Goal: Transaction & Acquisition: Book appointment/travel/reservation

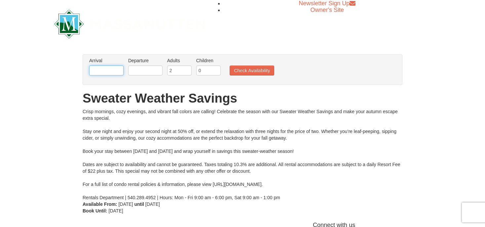
click at [117, 70] on input "text" at bounding box center [106, 70] width 34 height 10
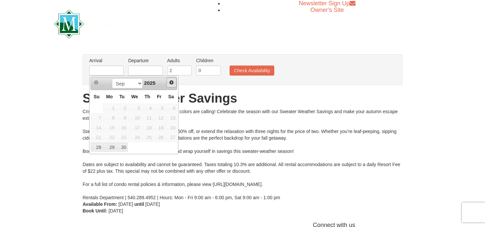
click at [170, 82] on span "Next" at bounding box center [171, 82] width 5 height 5
click at [133, 106] on link "1" at bounding box center [134, 107] width 13 height 9
type input "[DATE]"
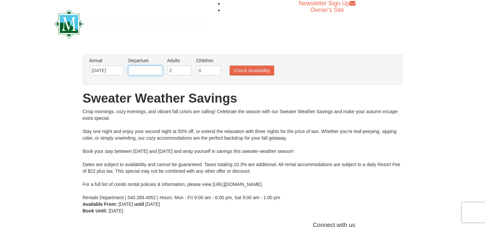
click at [150, 70] on input "text" at bounding box center [145, 70] width 34 height 10
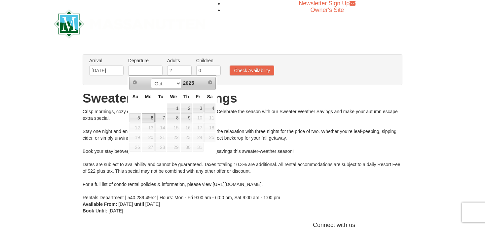
click at [147, 118] on link "6" at bounding box center [148, 117] width 13 height 9
type input "[DATE]"
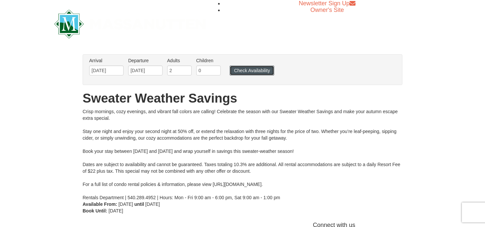
click at [256, 72] on button "Check Availability" at bounding box center [252, 70] width 45 height 10
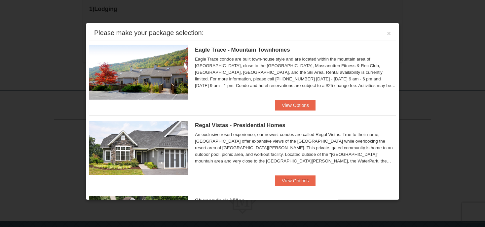
scroll to position [197, 0]
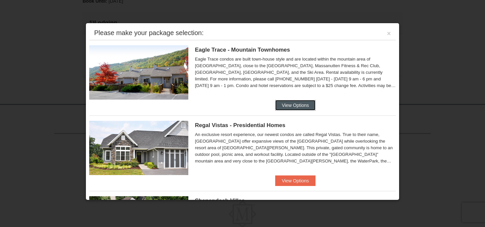
click at [287, 102] on button "View Options" at bounding box center [295, 105] width 40 height 11
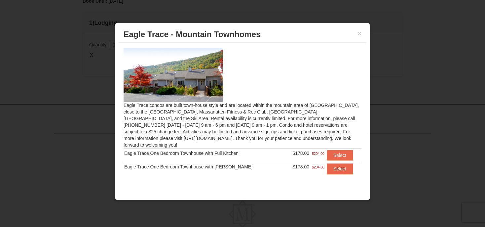
scroll to position [0, 0]
click at [358, 34] on button "×" at bounding box center [359, 33] width 4 height 7
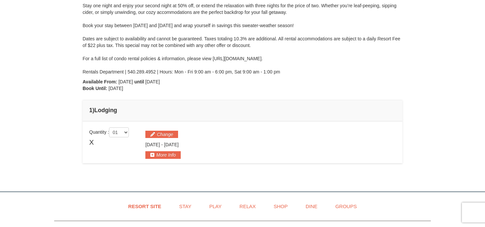
scroll to position [139, 0]
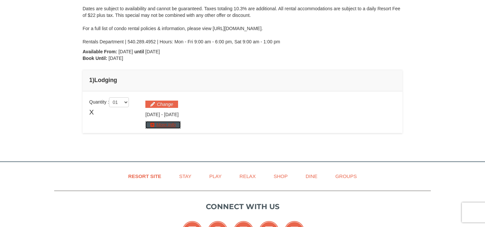
click at [151, 125] on button "More Info" at bounding box center [162, 124] width 35 height 7
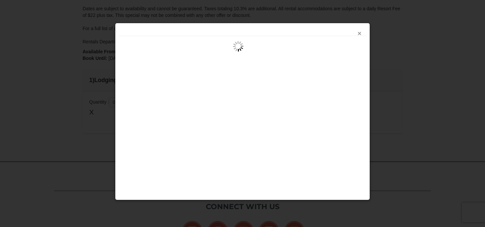
click at [361, 32] on button "×" at bounding box center [359, 33] width 4 height 7
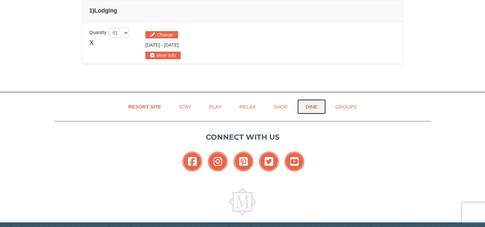
scroll to position [35, 0]
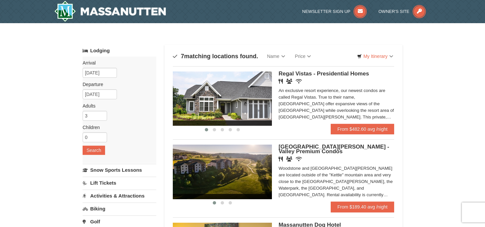
scroll to position [35, 0]
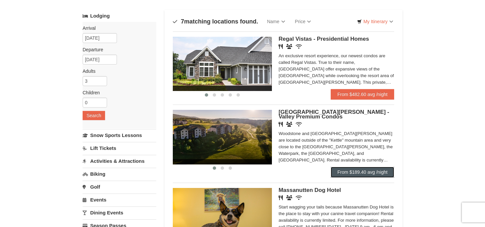
click at [347, 171] on link "From $189.40 avg /night" at bounding box center [362, 171] width 63 height 11
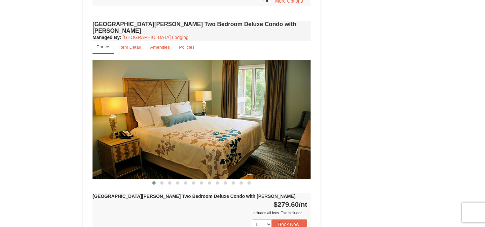
scroll to position [872, 0]
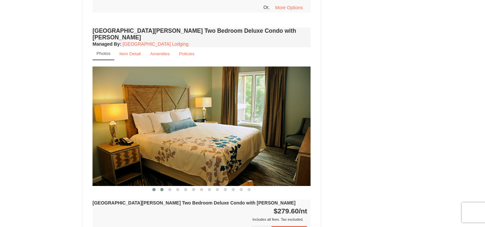
click at [161, 188] on span at bounding box center [161, 189] width 3 height 3
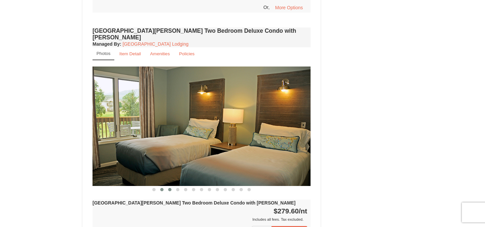
click at [170, 186] on button at bounding box center [170, 189] width 8 height 7
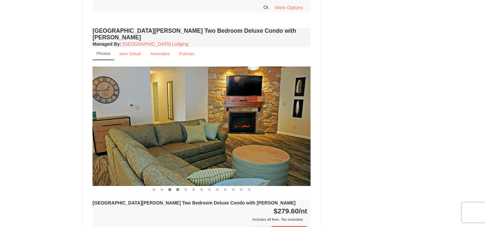
click at [179, 186] on button at bounding box center [178, 189] width 8 height 7
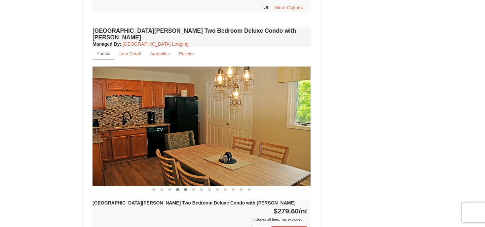
click at [185, 186] on button at bounding box center [186, 189] width 8 height 7
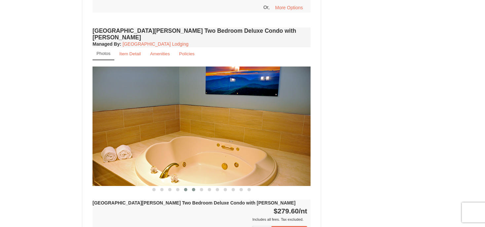
click at [194, 188] on span at bounding box center [193, 189] width 3 height 3
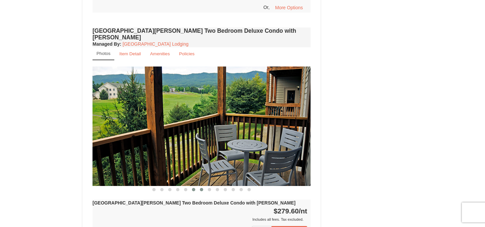
click at [203, 188] on span at bounding box center [201, 189] width 3 height 3
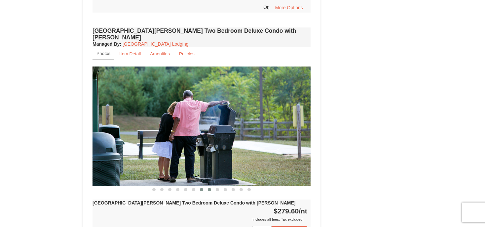
click at [212, 186] on button at bounding box center [209, 189] width 8 height 7
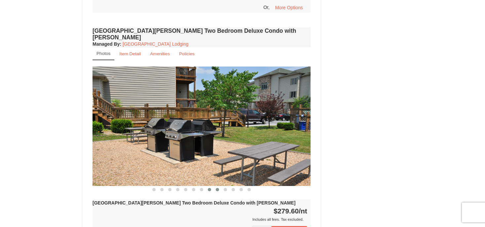
click at [215, 186] on button at bounding box center [217, 189] width 8 height 7
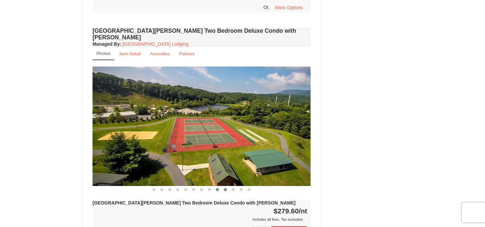
click at [224, 186] on button at bounding box center [225, 189] width 8 height 7
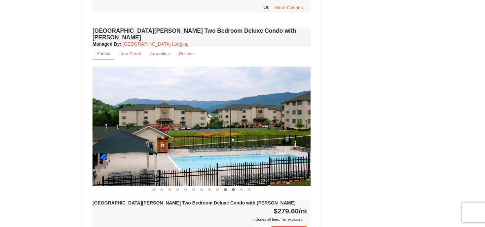
click at [233, 186] on button at bounding box center [233, 189] width 8 height 7
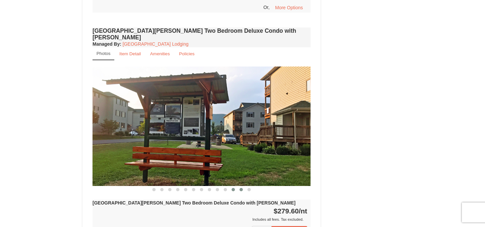
click at [239, 186] on button at bounding box center [241, 189] width 8 height 7
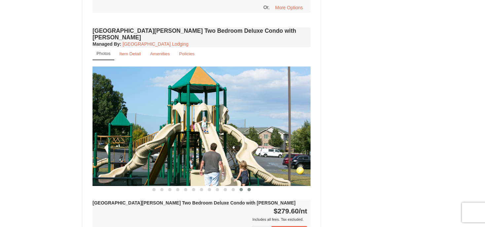
click at [249, 186] on button at bounding box center [249, 189] width 8 height 7
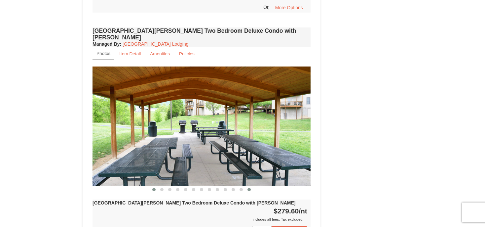
click at [155, 186] on button at bounding box center [154, 189] width 8 height 7
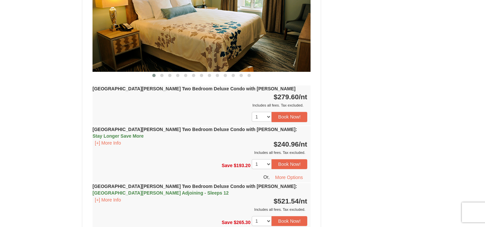
scroll to position [976, 0]
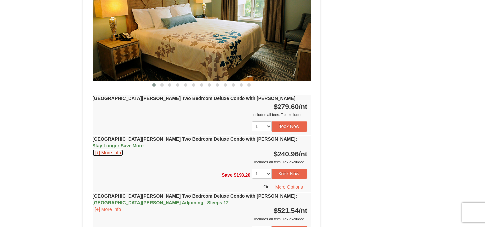
click at [97, 149] on button "[+] More Info" at bounding box center [107, 152] width 31 height 7
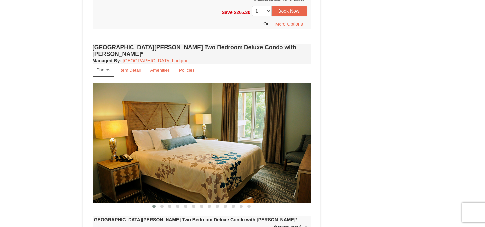
scroll to position [1256, 0]
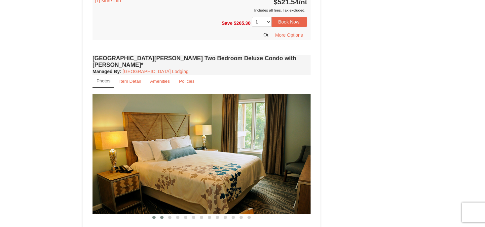
click at [162, 215] on span at bounding box center [161, 216] width 3 height 3
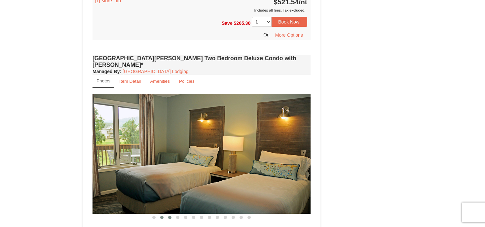
click at [171, 214] on button at bounding box center [170, 217] width 8 height 7
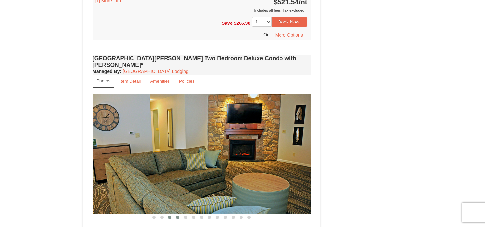
click at [176, 215] on span at bounding box center [177, 216] width 3 height 3
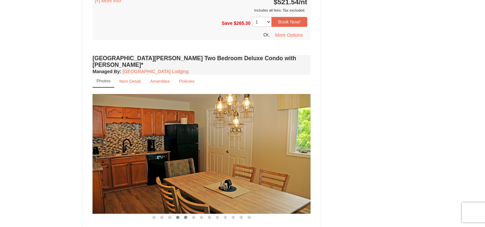
click at [185, 215] on span at bounding box center [185, 216] width 3 height 3
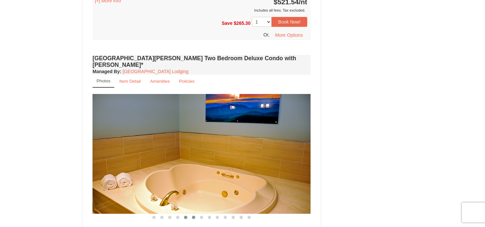
click at [192, 215] on span at bounding box center [193, 216] width 3 height 3
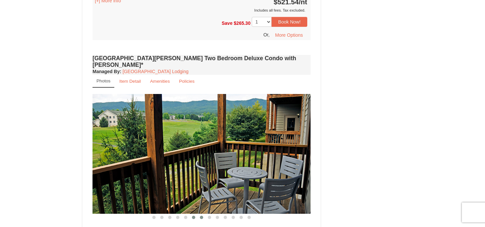
click at [203, 214] on button at bounding box center [202, 217] width 8 height 7
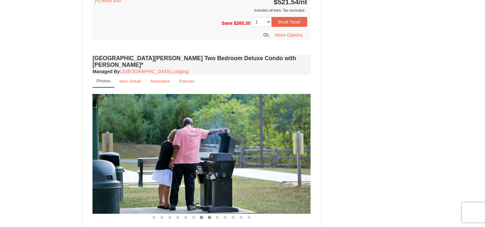
click at [208, 214] on button at bounding box center [209, 217] width 8 height 7
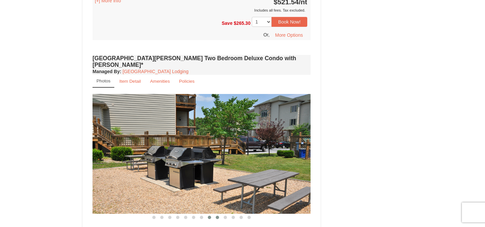
click at [216, 214] on button at bounding box center [217, 217] width 8 height 7
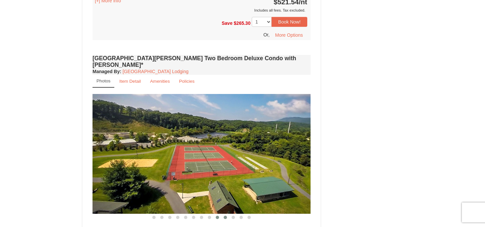
click at [228, 214] on button at bounding box center [225, 217] width 8 height 7
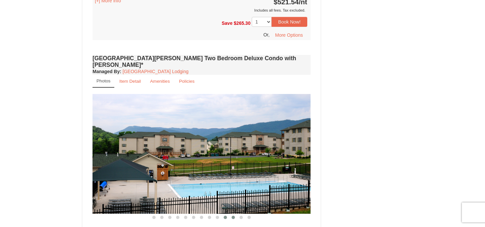
click at [234, 214] on button at bounding box center [233, 217] width 8 height 7
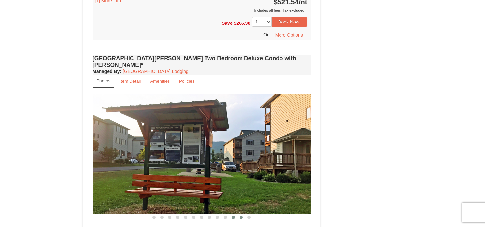
click at [240, 215] on span at bounding box center [240, 216] width 3 height 3
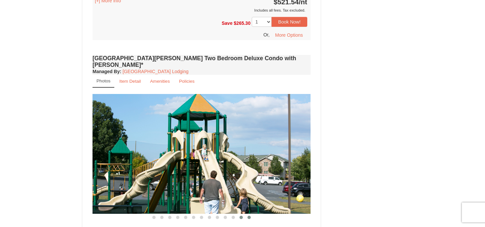
click at [248, 214] on button at bounding box center [249, 217] width 8 height 7
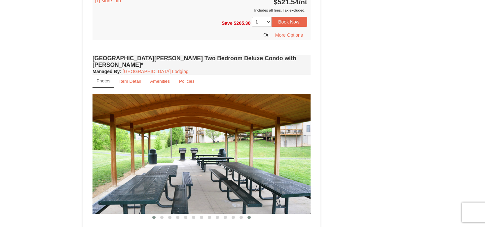
click at [155, 215] on span at bounding box center [153, 216] width 3 height 3
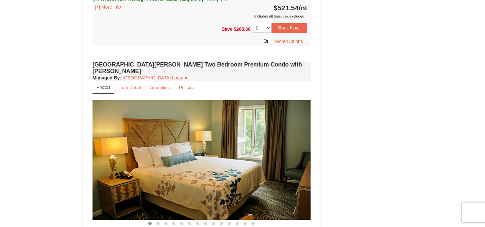
scroll to position [1604, 0]
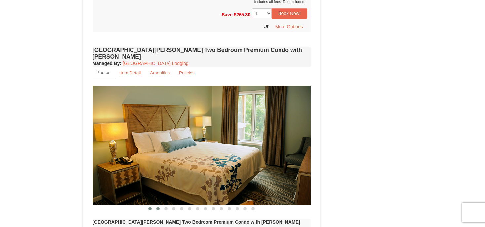
click at [159, 207] on span at bounding box center [157, 208] width 3 height 3
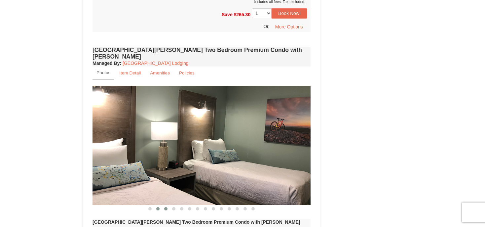
click at [167, 205] on button at bounding box center [166, 208] width 8 height 7
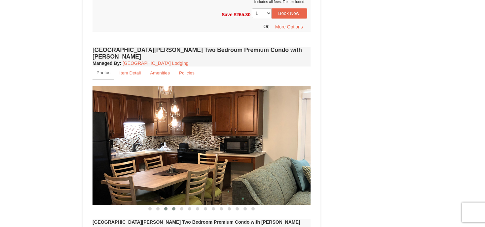
click at [176, 205] on button at bounding box center [174, 208] width 8 height 7
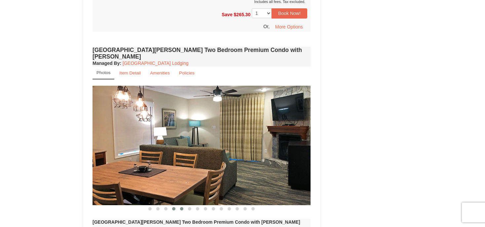
click at [182, 207] on span at bounding box center [181, 208] width 3 height 3
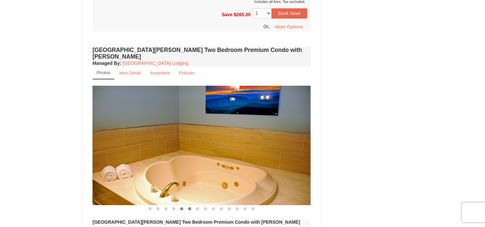
click at [190, 207] on span at bounding box center [189, 208] width 3 height 3
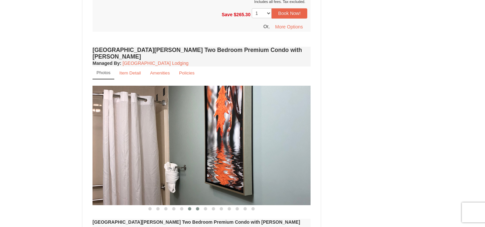
click at [195, 205] on button at bounding box center [198, 208] width 8 height 7
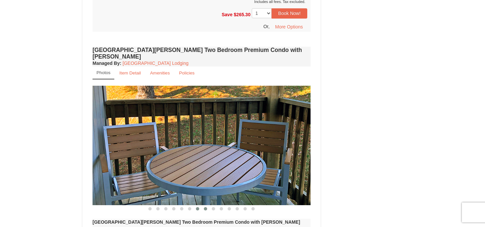
click at [205, 207] on span at bounding box center [205, 208] width 3 height 3
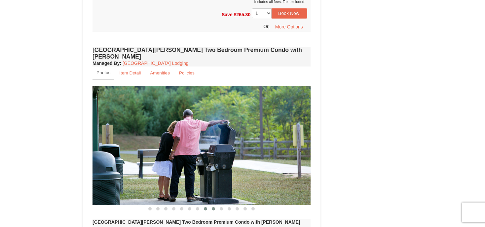
click at [213, 205] on button at bounding box center [213, 208] width 8 height 7
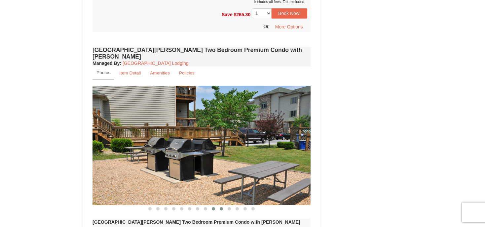
click at [220, 205] on button at bounding box center [221, 208] width 8 height 7
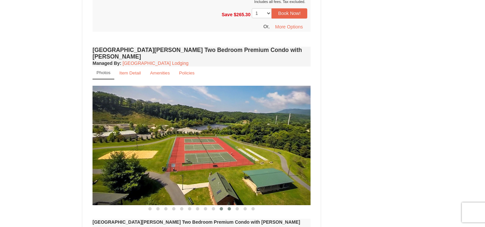
click at [229, 207] on span at bounding box center [229, 208] width 3 height 3
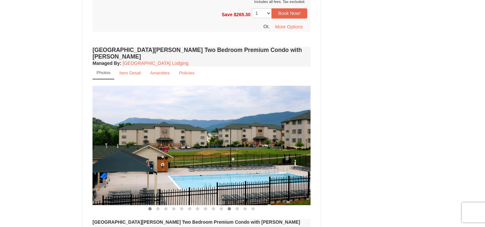
click at [152, 205] on button at bounding box center [150, 208] width 8 height 7
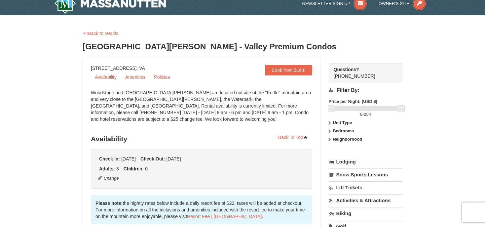
scroll to position [0, 0]
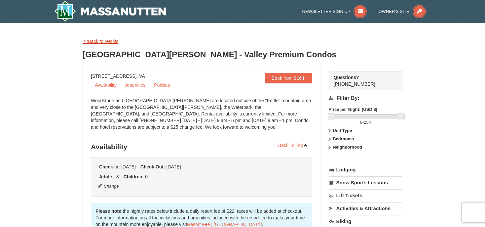
click at [93, 43] on link "<<Back to results" at bounding box center [101, 41] width 36 height 5
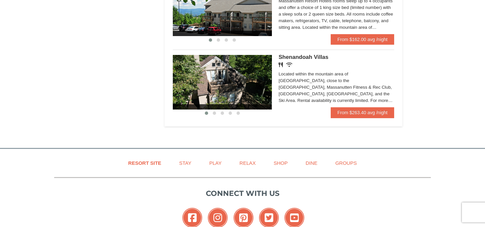
scroll to position [488, 0]
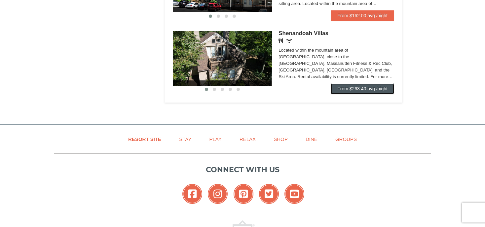
click at [361, 91] on link "From $263.40 avg /night" at bounding box center [362, 88] width 63 height 11
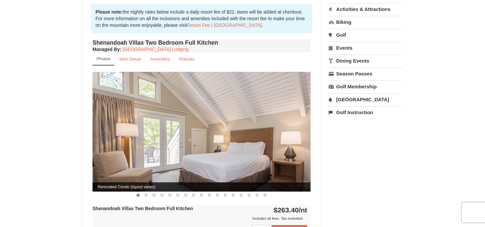
scroll to position [209, 0]
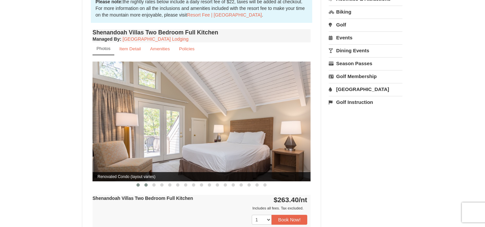
click at [145, 183] on span at bounding box center [145, 184] width 3 height 3
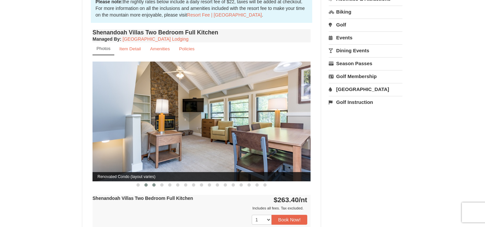
click at [155, 183] on span at bounding box center [153, 184] width 3 height 3
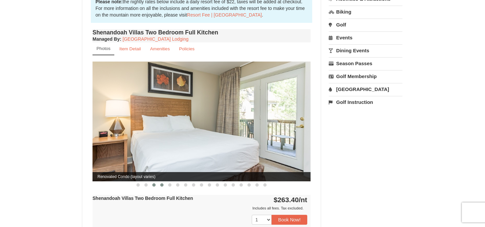
click at [161, 183] on span at bounding box center [161, 184] width 3 height 3
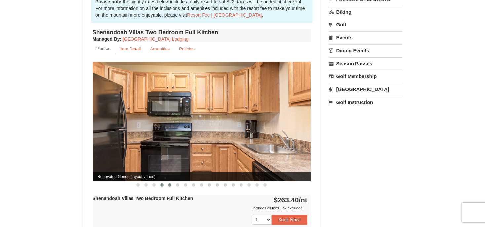
click at [170, 183] on span at bounding box center [169, 184] width 3 height 3
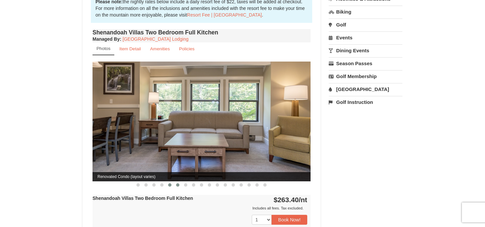
click at [176, 181] on button at bounding box center [178, 184] width 8 height 7
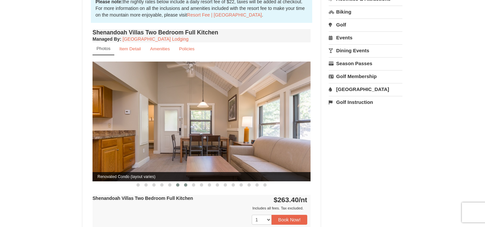
click at [186, 181] on button at bounding box center [186, 184] width 8 height 7
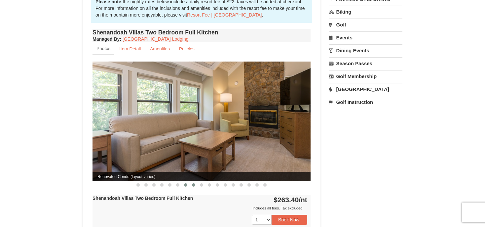
click at [193, 183] on span at bounding box center [193, 184] width 3 height 3
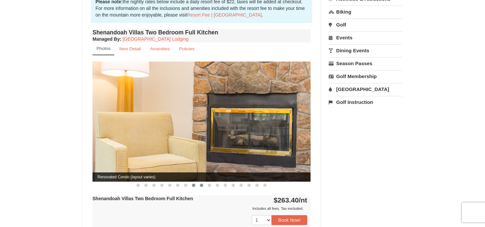
click at [201, 183] on span at bounding box center [201, 184] width 3 height 3
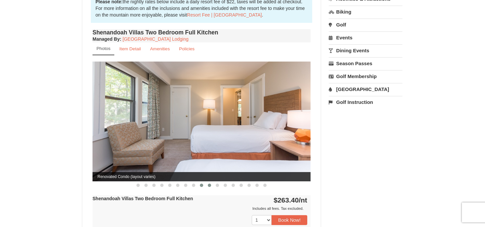
click at [209, 183] on span at bounding box center [209, 184] width 3 height 3
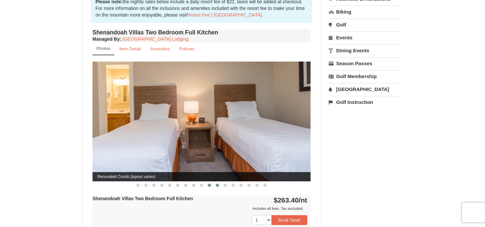
click at [216, 183] on span at bounding box center [217, 184] width 3 height 3
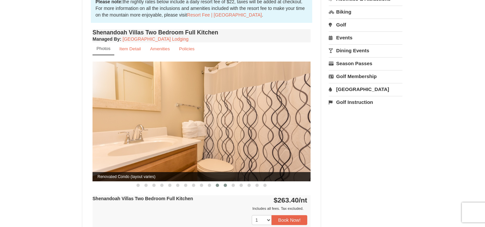
click at [225, 183] on span at bounding box center [225, 184] width 3 height 3
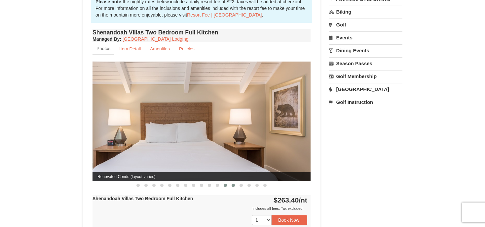
click at [234, 183] on span at bounding box center [233, 184] width 3 height 3
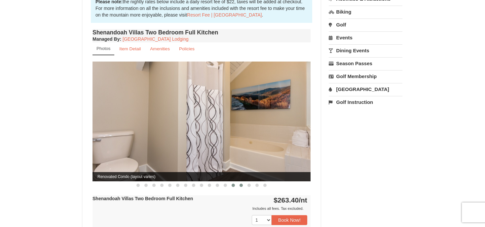
click at [239, 182] on button at bounding box center [241, 185] width 8 height 7
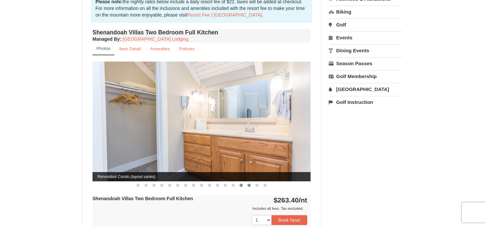
click at [247, 182] on button at bounding box center [249, 185] width 8 height 7
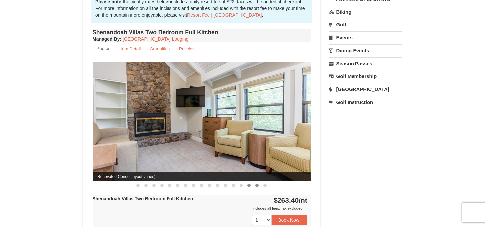
click at [257, 183] on span at bounding box center [256, 184] width 3 height 3
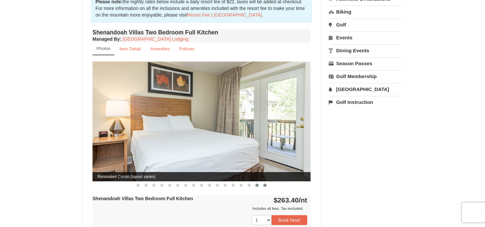
click at [264, 183] on span at bounding box center [264, 184] width 3 height 3
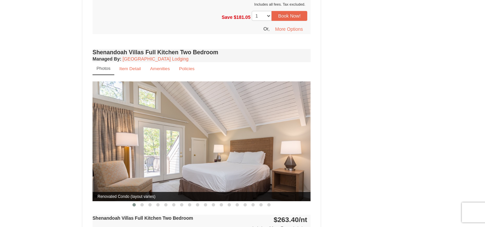
scroll to position [314, 0]
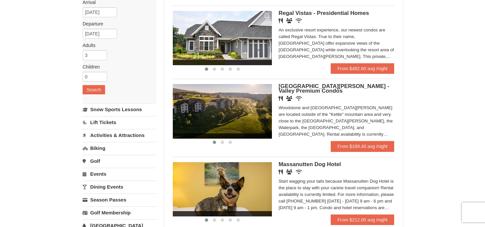
scroll to position [35, 0]
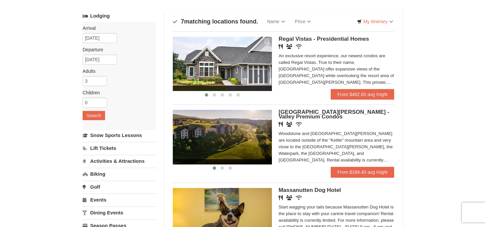
click at [369, 174] on link "From $189.40 avg /night" at bounding box center [362, 171] width 63 height 11
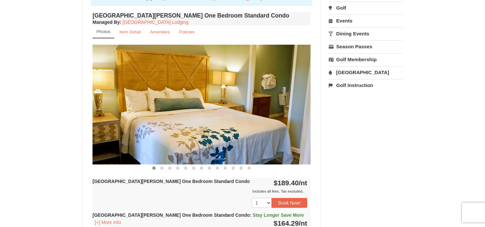
scroll to position [209, 0]
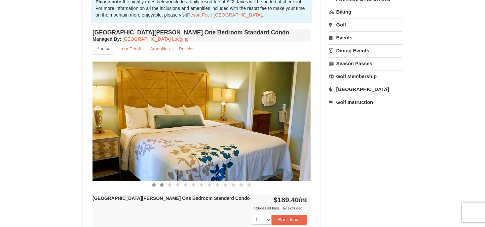
click at [160, 184] on button at bounding box center [162, 184] width 8 height 7
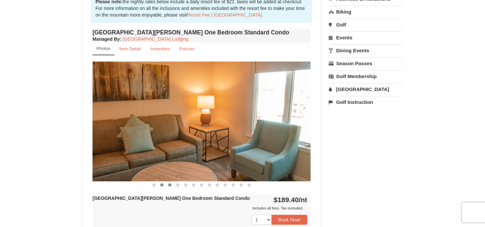
click at [170, 185] on span at bounding box center [169, 184] width 3 height 3
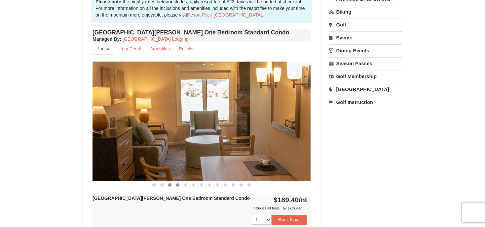
click at [176, 185] on span at bounding box center [177, 184] width 3 height 3
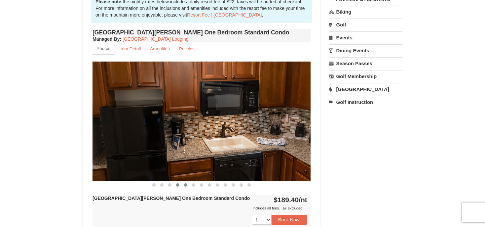
click at [184, 182] on button at bounding box center [186, 184] width 8 height 7
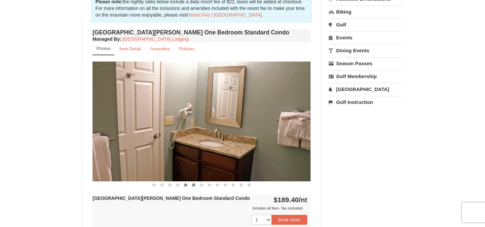
click at [194, 184] on span at bounding box center [193, 184] width 3 height 3
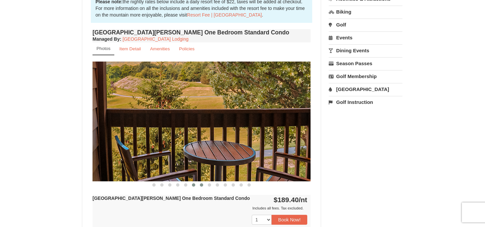
click at [202, 186] on button at bounding box center [202, 184] width 8 height 7
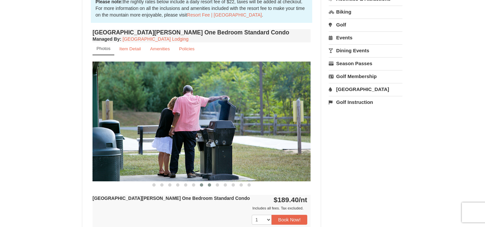
click at [207, 184] on button at bounding box center [209, 184] width 8 height 7
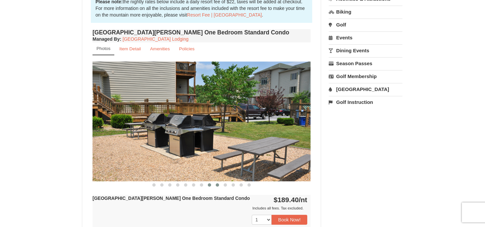
click at [215, 186] on button at bounding box center [217, 184] width 8 height 7
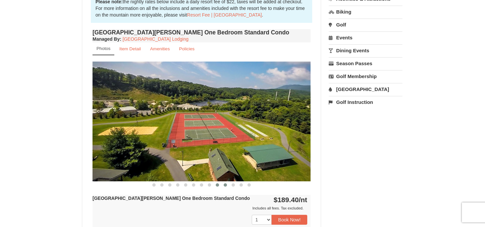
click at [224, 185] on span at bounding box center [225, 184] width 3 height 3
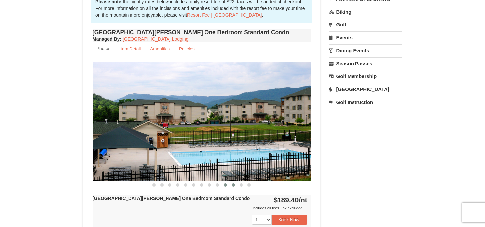
click at [231, 186] on button at bounding box center [233, 184] width 8 height 7
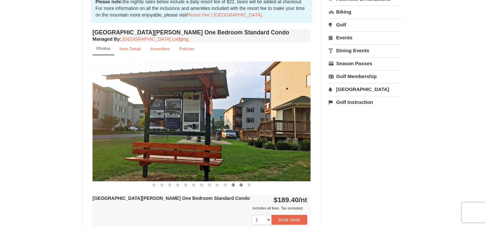
click at [242, 185] on button at bounding box center [241, 184] width 8 height 7
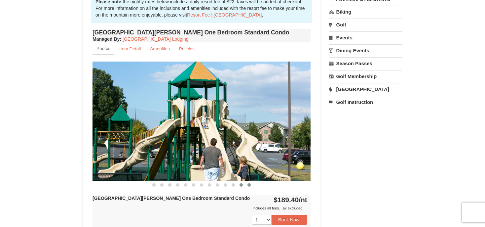
click at [250, 185] on span at bounding box center [248, 184] width 3 height 3
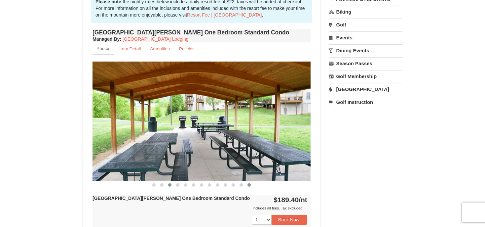
click at [169, 186] on button at bounding box center [170, 184] width 8 height 7
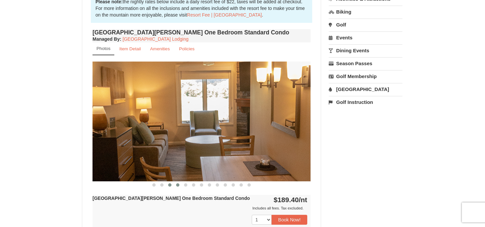
click at [177, 186] on span at bounding box center [177, 184] width 3 height 3
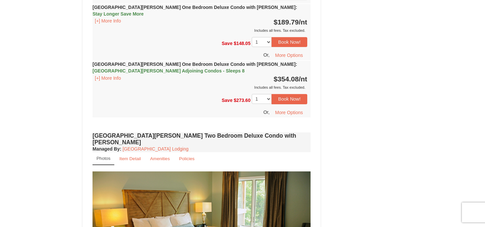
scroll to position [907, 0]
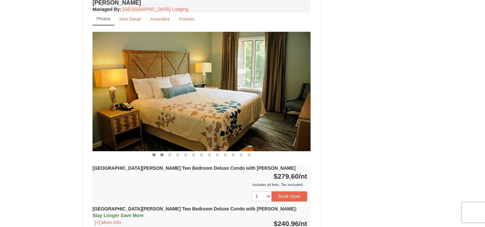
click at [160, 151] on button at bounding box center [162, 154] width 8 height 7
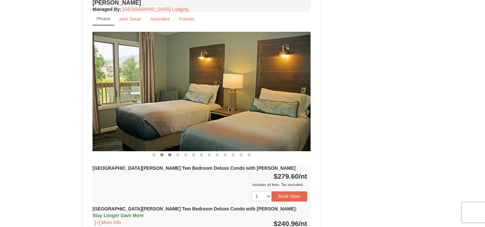
click at [170, 151] on button at bounding box center [170, 154] width 8 height 7
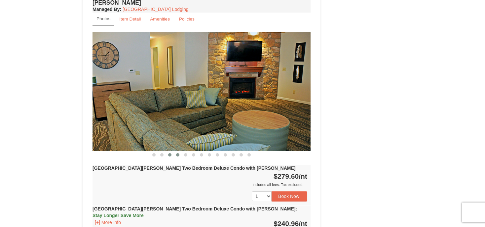
click at [179, 151] on button at bounding box center [178, 154] width 8 height 7
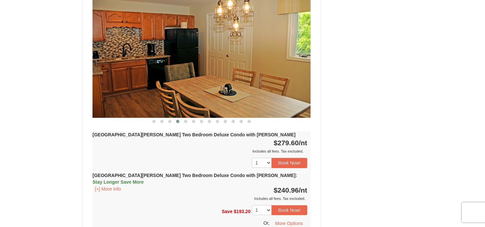
scroll to position [942, 0]
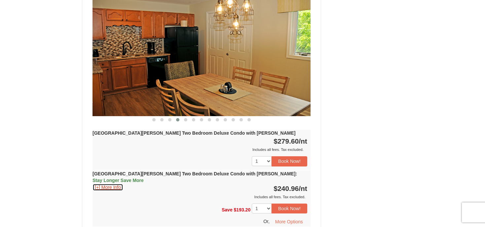
click at [95, 183] on button "[+] More Info" at bounding box center [107, 186] width 31 height 7
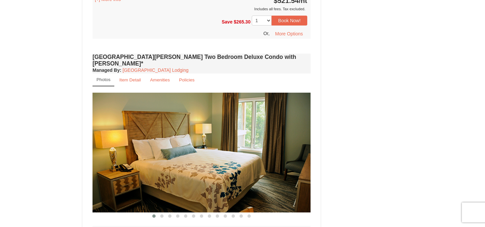
scroll to position [1256, 0]
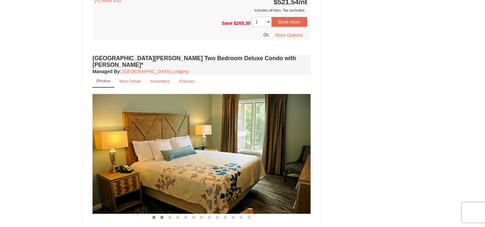
click at [161, 215] on span at bounding box center [161, 216] width 3 height 3
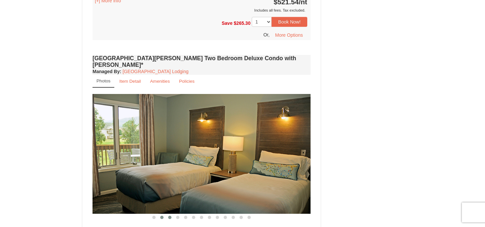
click at [168, 214] on button at bounding box center [170, 217] width 8 height 7
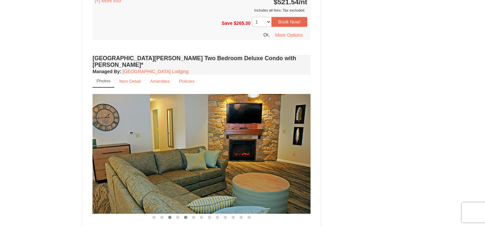
click at [187, 215] on span at bounding box center [185, 216] width 3 height 3
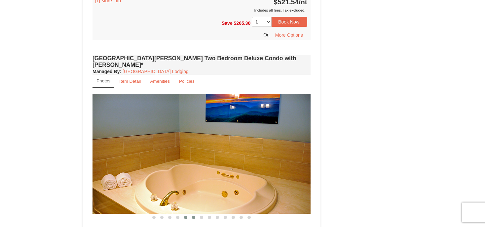
click at [195, 214] on button at bounding box center [194, 217] width 8 height 7
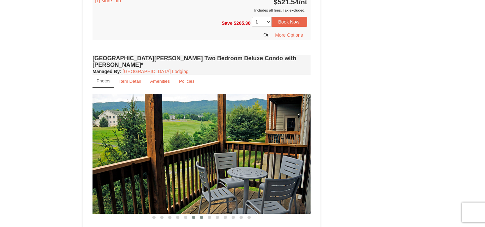
click at [203, 214] on button at bounding box center [202, 217] width 8 height 7
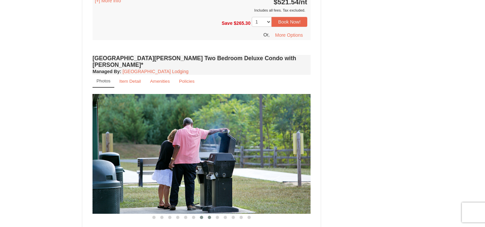
click at [211, 214] on button at bounding box center [209, 217] width 8 height 7
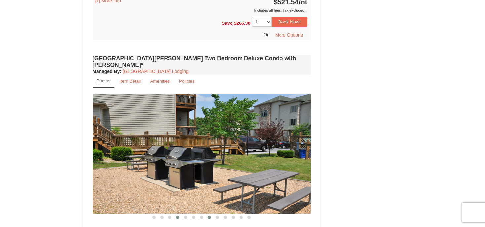
click at [179, 214] on button at bounding box center [178, 217] width 8 height 7
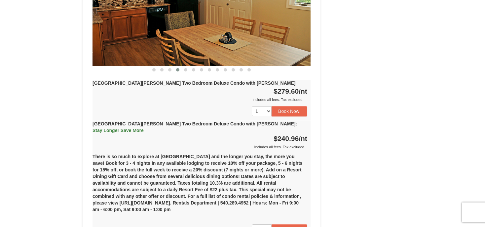
scroll to position [1011, 0]
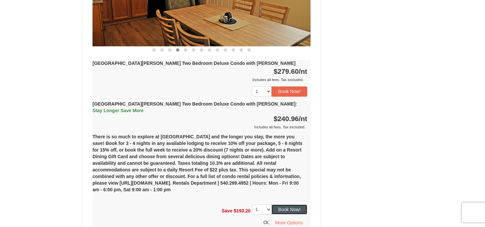
click at [298, 204] on button "Book Now!" at bounding box center [290, 209] width 36 height 10
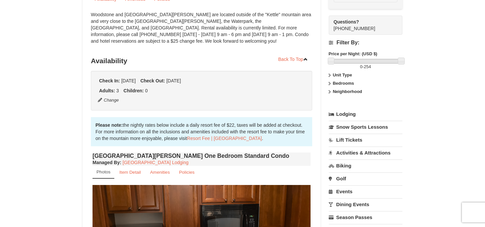
scroll to position [64, 0]
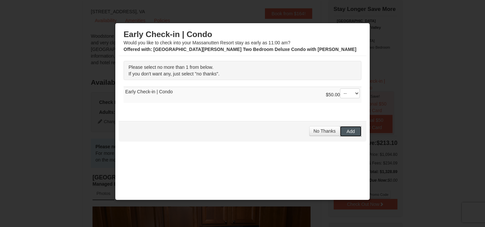
click at [347, 131] on span "Add" at bounding box center [351, 130] width 8 height 5
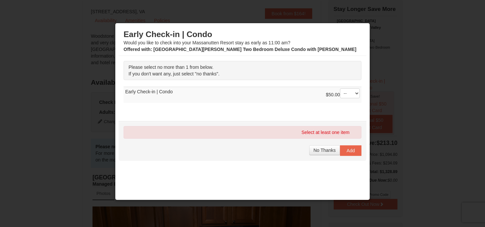
click at [206, 93] on td "$50.00 -- 01 Early Check-in | Condo" at bounding box center [243, 95] width 238 height 16
click at [340, 88] on select "-- 01" at bounding box center [350, 93] width 20 height 10
select select "1"
click option "01" at bounding box center [0, 0] width 0 height 0
click at [348, 152] on span "Add" at bounding box center [351, 150] width 8 height 5
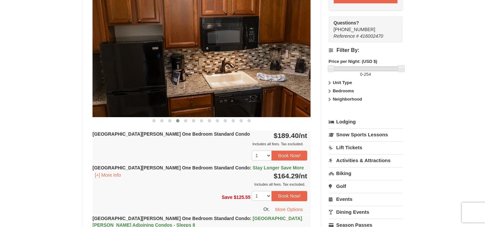
scroll to position [279, 0]
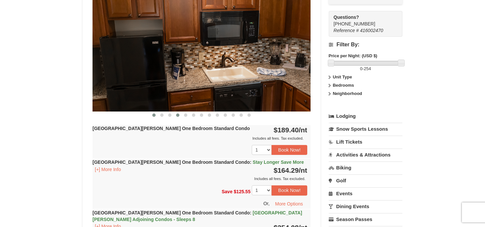
click at [155, 115] on span at bounding box center [153, 114] width 3 height 3
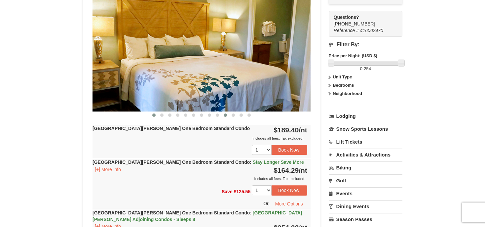
click at [223, 116] on button at bounding box center [225, 115] width 8 height 7
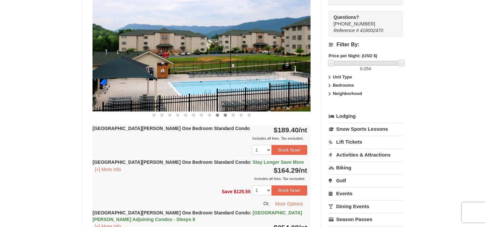
click at [216, 116] on button at bounding box center [217, 115] width 8 height 7
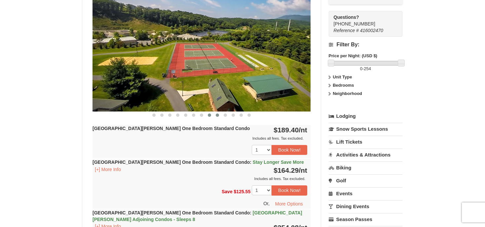
click at [208, 115] on span at bounding box center [209, 114] width 3 height 3
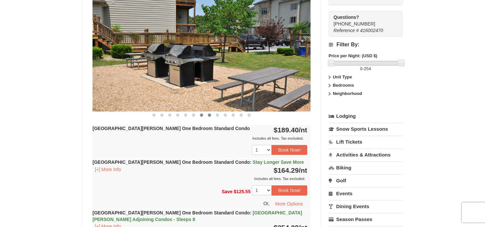
click at [201, 114] on span at bounding box center [201, 114] width 3 height 3
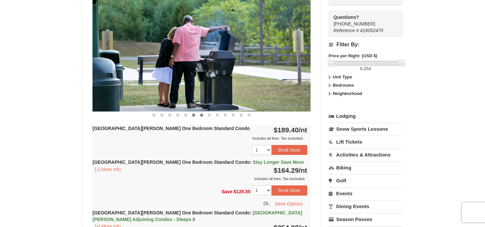
click at [194, 113] on span at bounding box center [193, 114] width 3 height 3
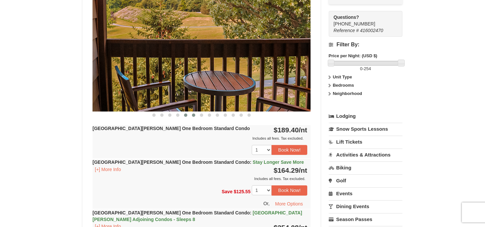
click at [187, 115] on span at bounding box center [185, 114] width 3 height 3
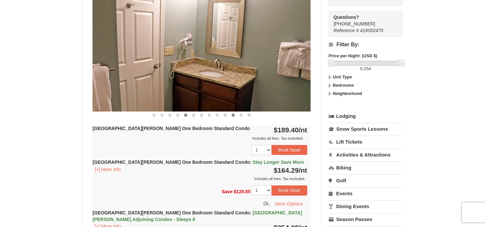
click at [231, 113] on button at bounding box center [233, 115] width 8 height 7
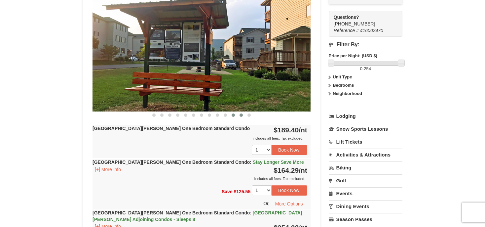
click at [240, 115] on span at bounding box center [240, 114] width 3 height 3
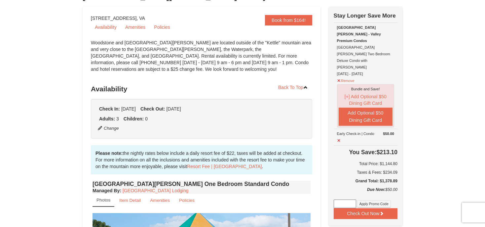
scroll to position [70, 0]
